Goal: Task Accomplishment & Management: Use online tool/utility

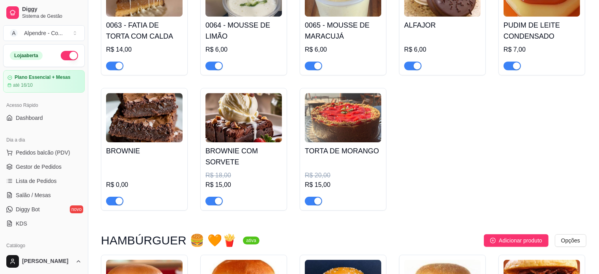
scroll to position [158, 0]
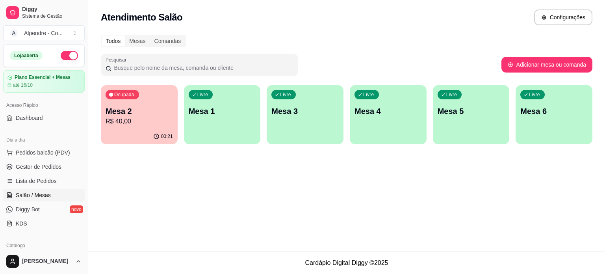
click at [120, 116] on p "Mesa 2" at bounding box center [139, 111] width 67 height 11
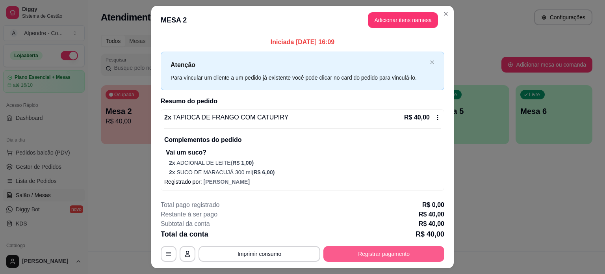
click at [378, 255] on button "Registrar pagamento" at bounding box center [384, 254] width 121 height 16
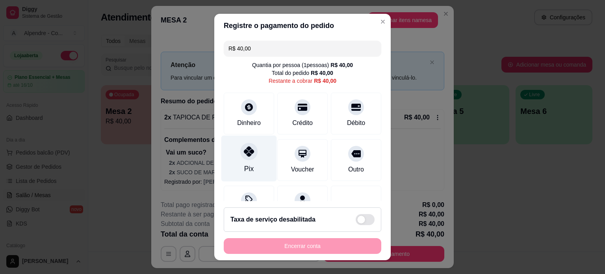
click at [244, 149] on icon at bounding box center [249, 151] width 10 height 10
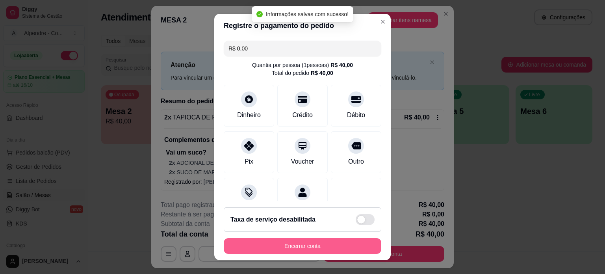
type input "R$ 0,00"
click at [295, 250] on button "Encerrar conta" at bounding box center [302, 245] width 153 height 15
